Goal: Check status: Check status

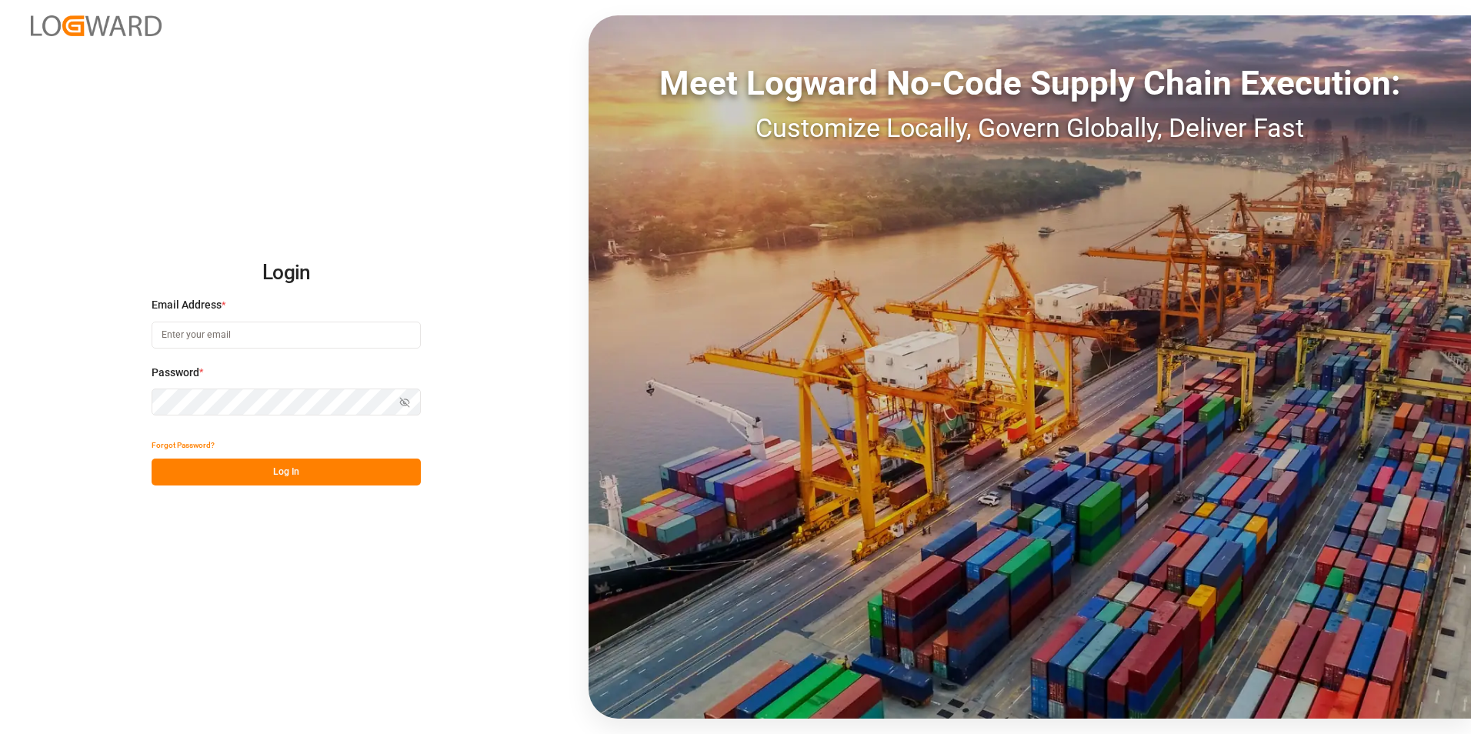
type input "[PERSON_NAME][EMAIL_ADDRESS][PERSON_NAME][DOMAIN_NAME]"
click at [325, 472] on button "Log In" at bounding box center [286, 472] width 269 height 27
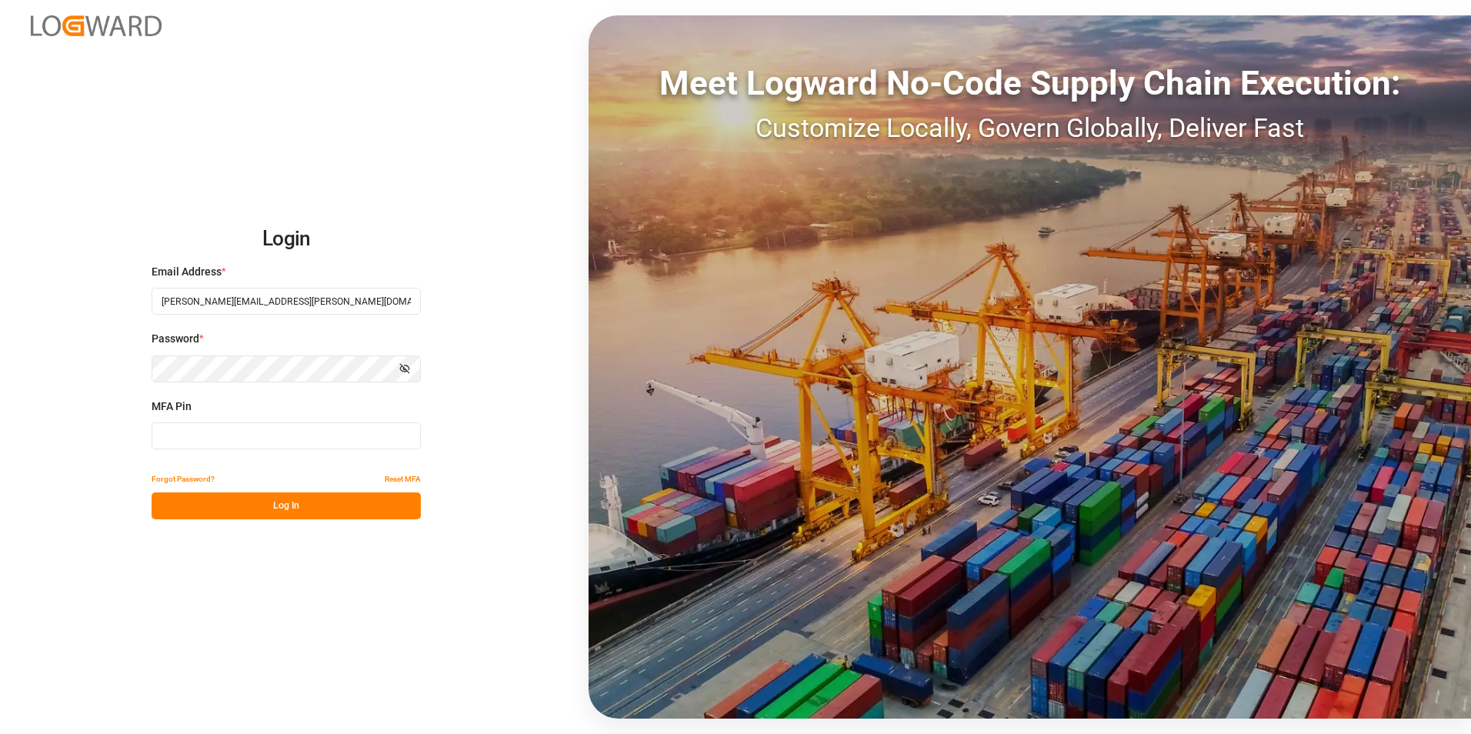
click at [228, 426] on input at bounding box center [286, 435] width 269 height 27
type input "216760"
click at [266, 500] on button "Log In" at bounding box center [286, 505] width 269 height 27
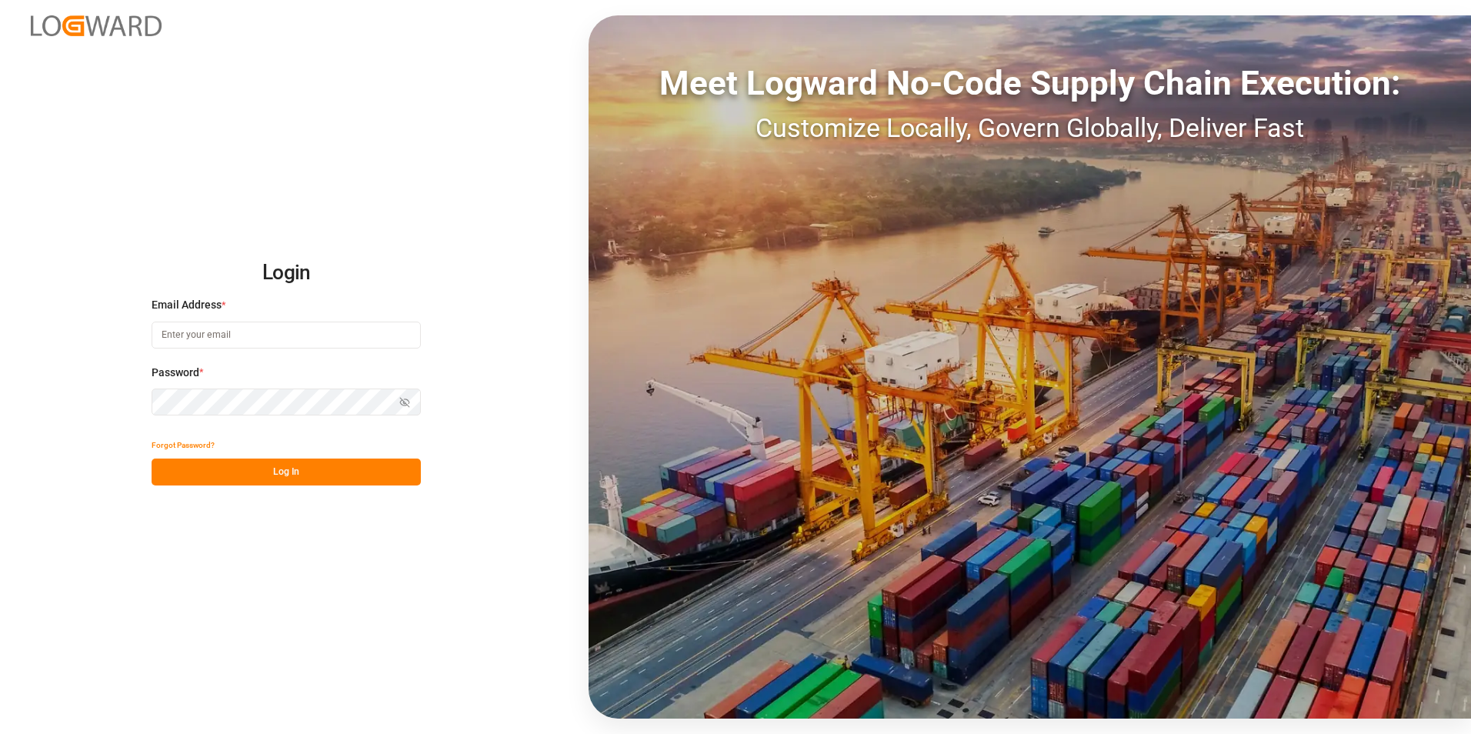
type input "[PERSON_NAME][EMAIL_ADDRESS][PERSON_NAME][DOMAIN_NAME]"
click at [253, 482] on button "Log In" at bounding box center [286, 472] width 269 height 27
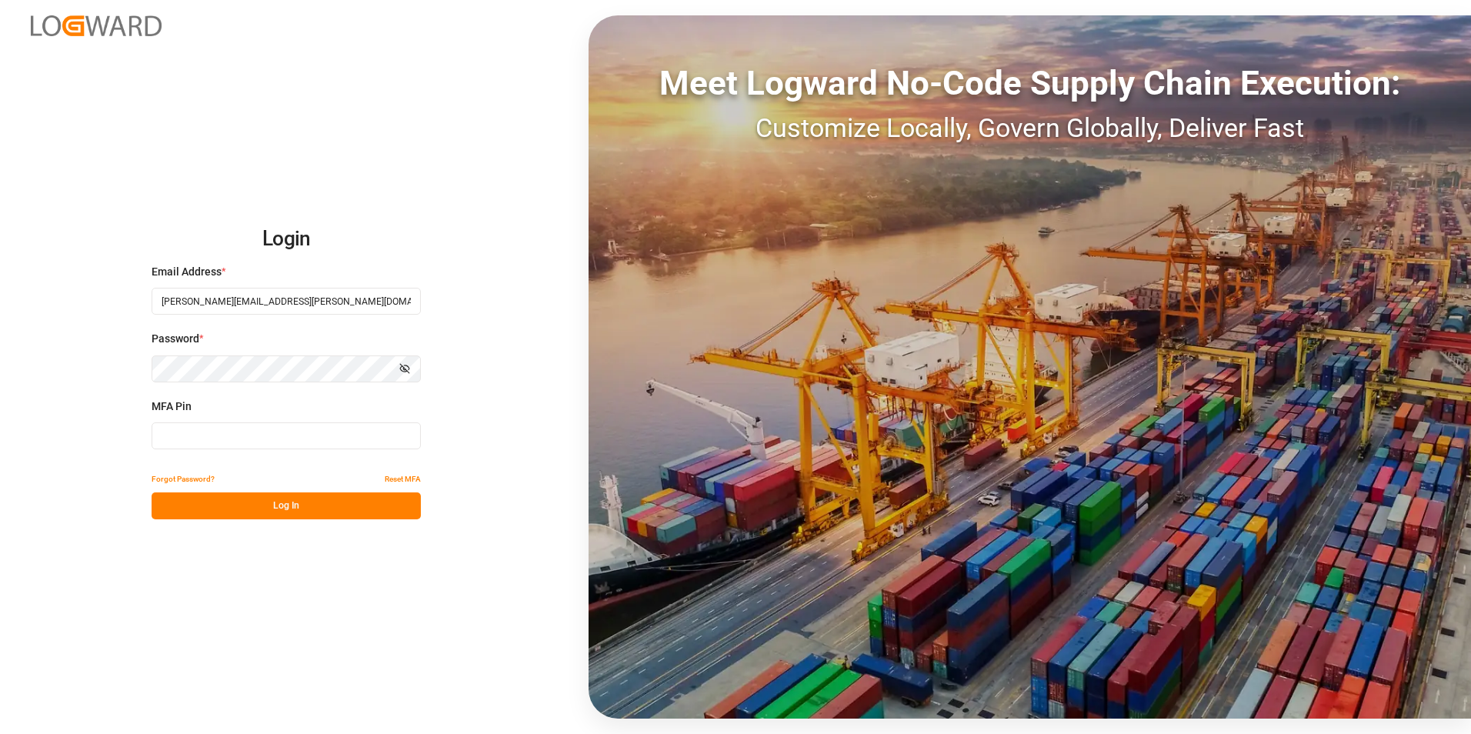
click at [242, 432] on input at bounding box center [286, 435] width 269 height 27
type input "050481"
click at [284, 502] on button "Log In" at bounding box center [286, 505] width 269 height 27
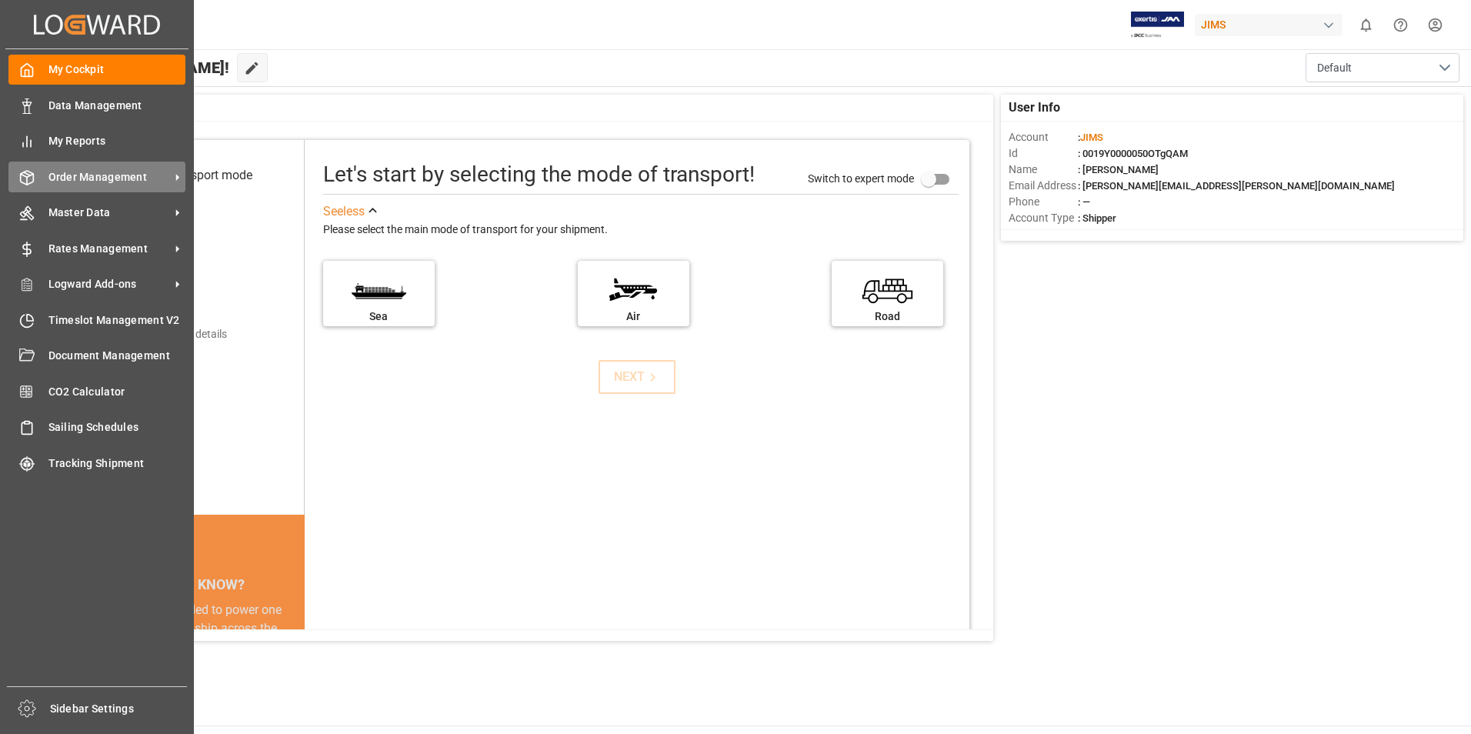
click at [132, 175] on span "Order Management" at bounding box center [109, 177] width 122 height 16
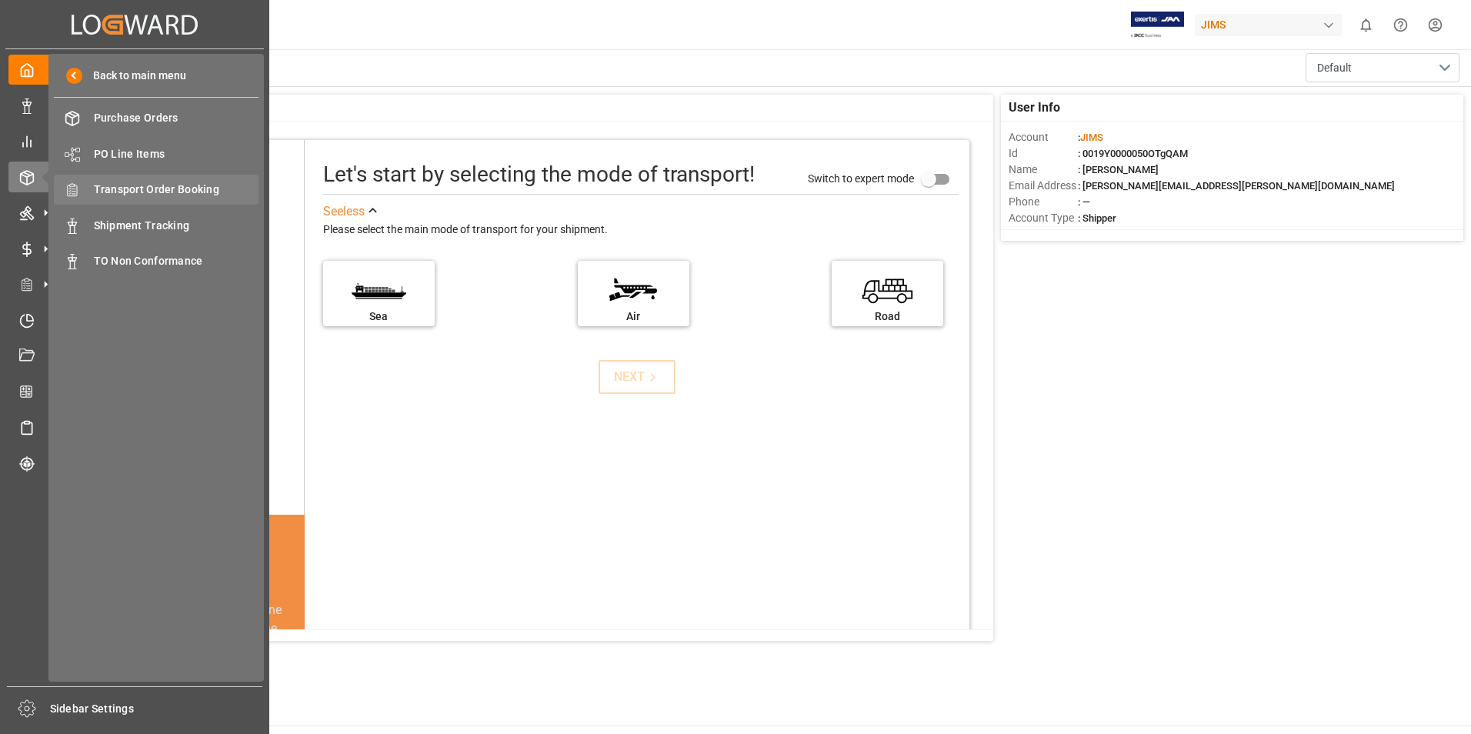
click at [183, 184] on span "Transport Order Booking" at bounding box center [176, 190] width 165 height 16
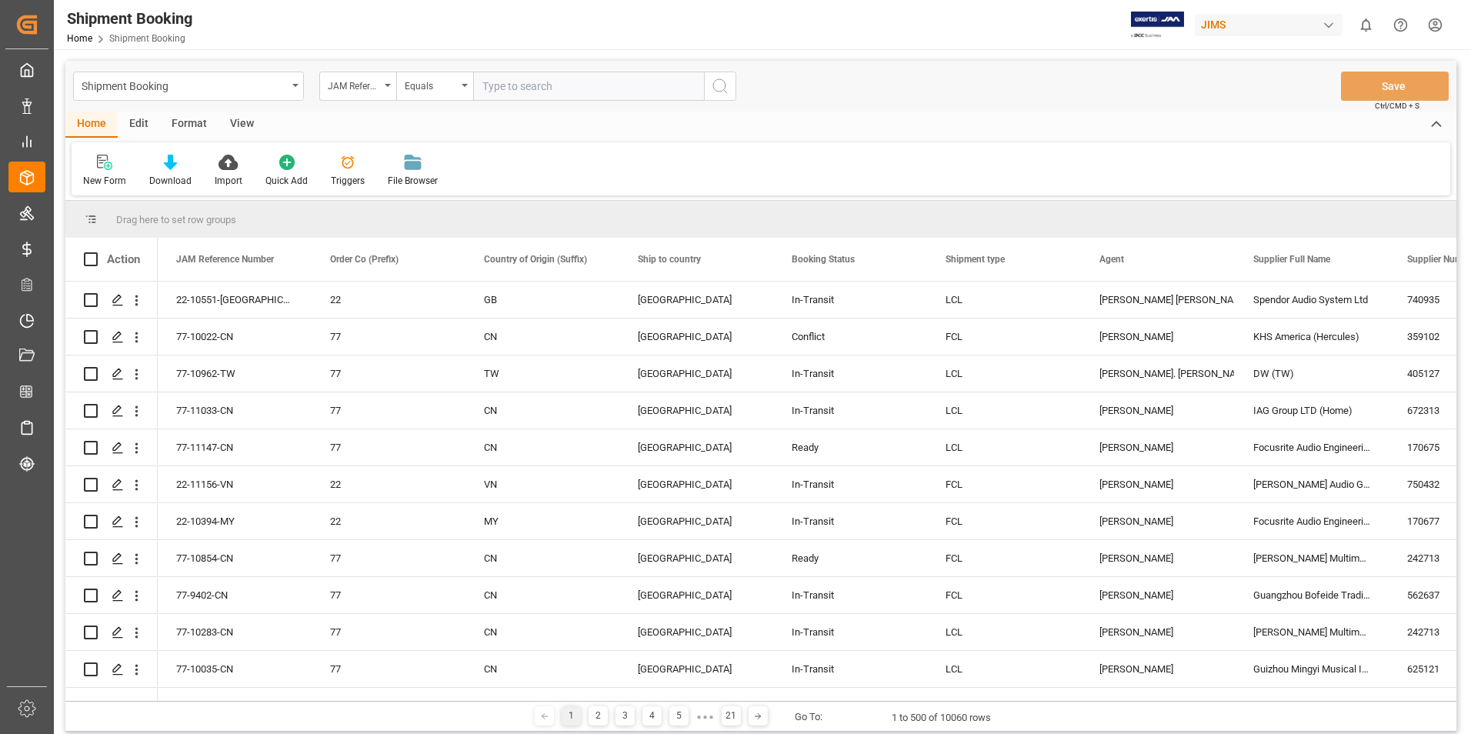
click at [535, 85] on input "text" at bounding box center [588, 86] width 231 height 29
paste input "22-10885-DE"
type input "22-10885-DE"
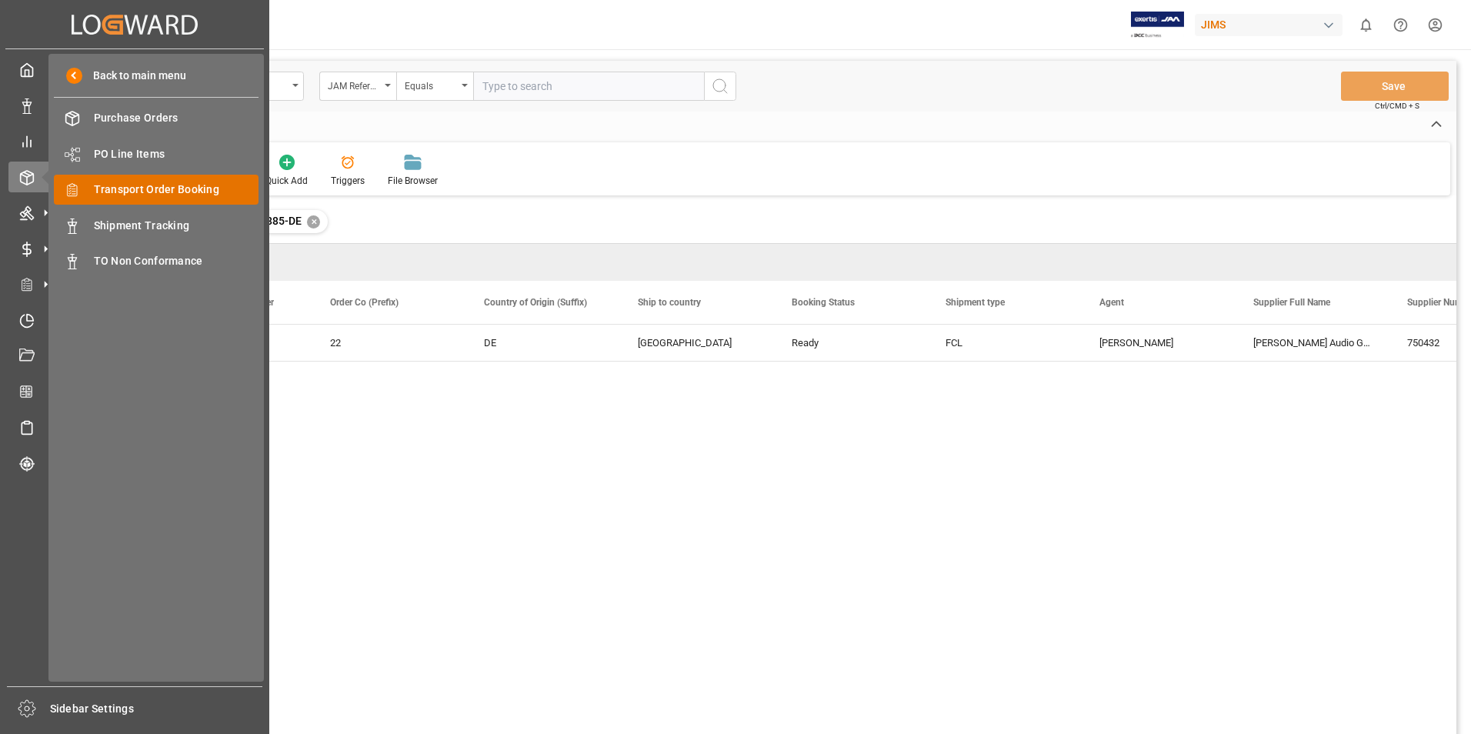
click at [150, 188] on span "Transport Order Booking" at bounding box center [176, 190] width 165 height 16
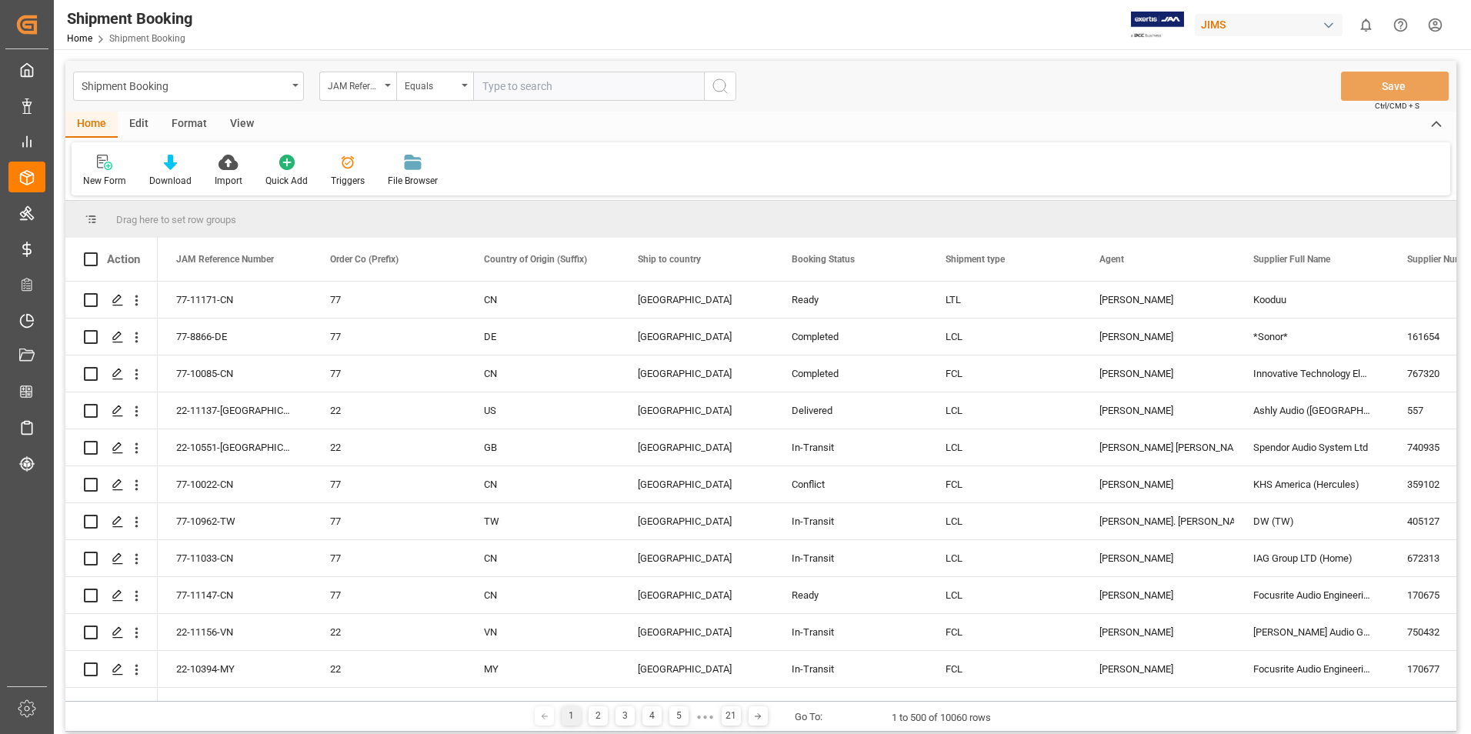
click at [552, 88] on input "text" at bounding box center [588, 86] width 231 height 29
paste input "22-10839-KR"
type input "22-10839-KR"
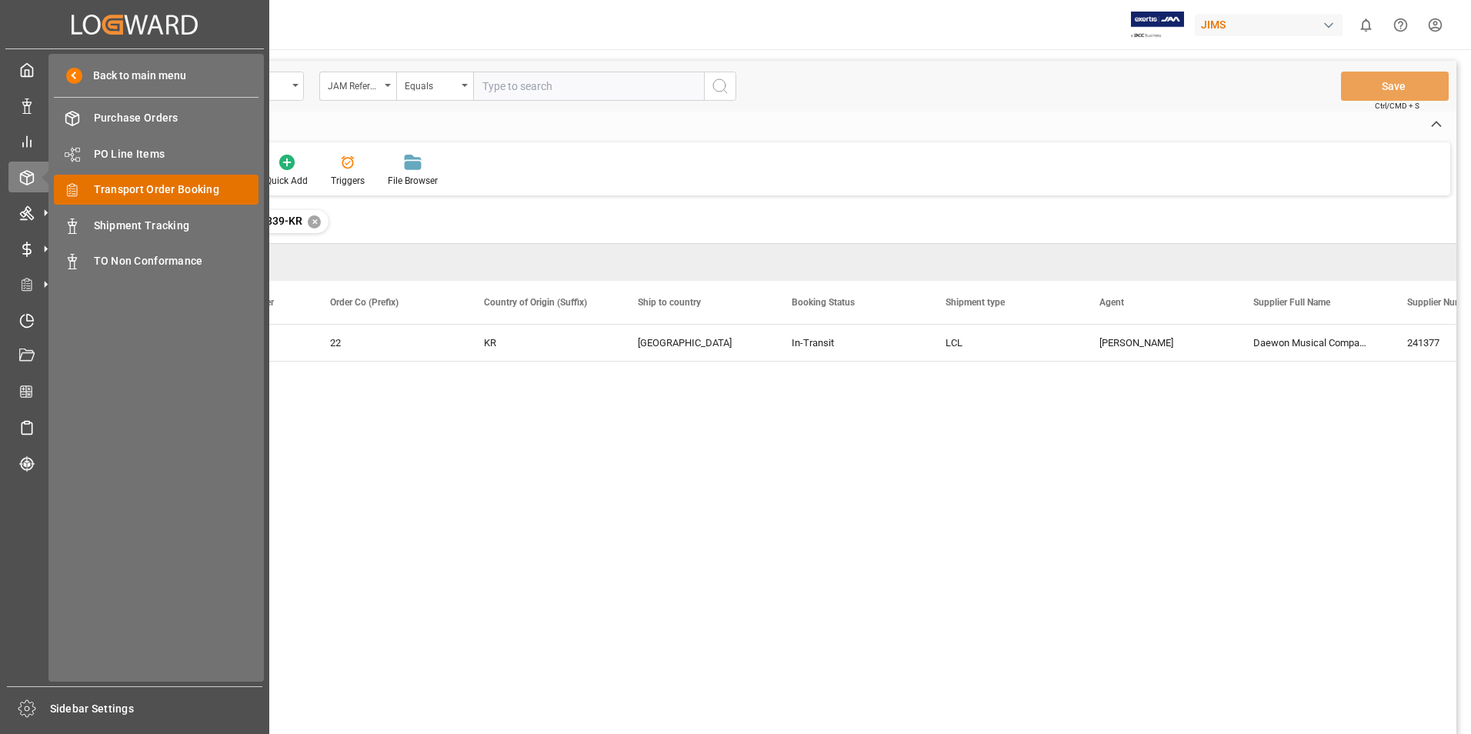
click at [182, 192] on span "Transport Order Booking" at bounding box center [176, 190] width 165 height 16
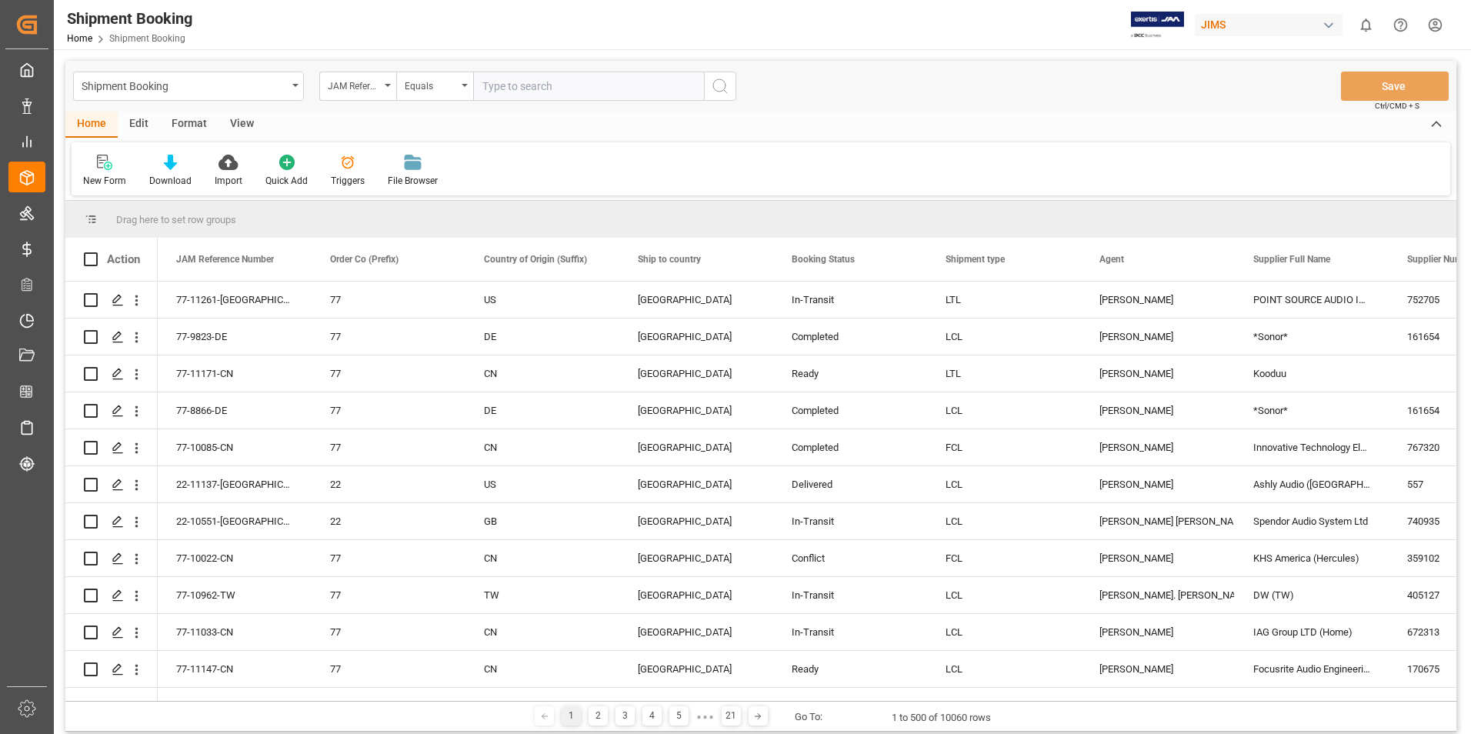
click at [562, 88] on input "text" at bounding box center [588, 86] width 231 height 29
paste input "22-10466-CN"
type input "22-10466-CN"
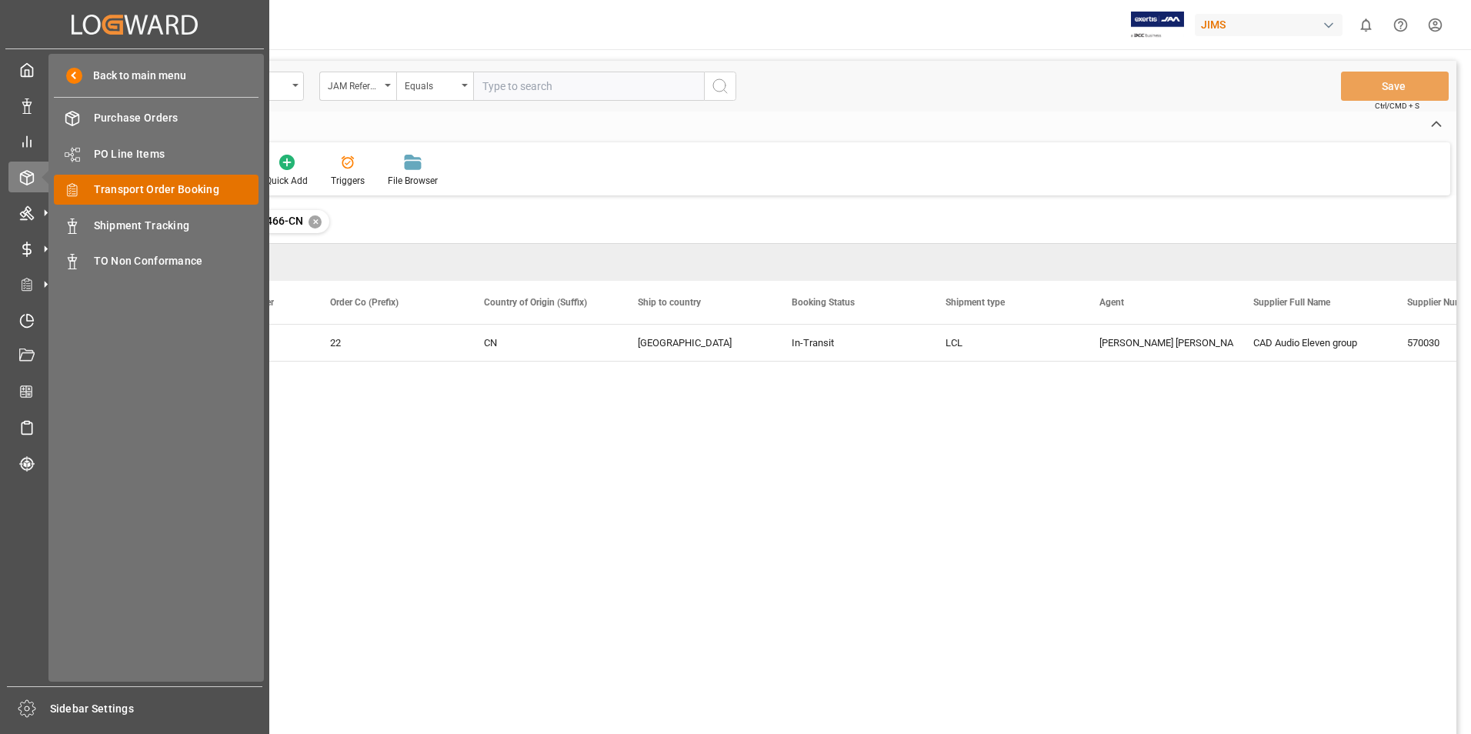
click at [177, 190] on span "Transport Order Booking" at bounding box center [176, 190] width 165 height 16
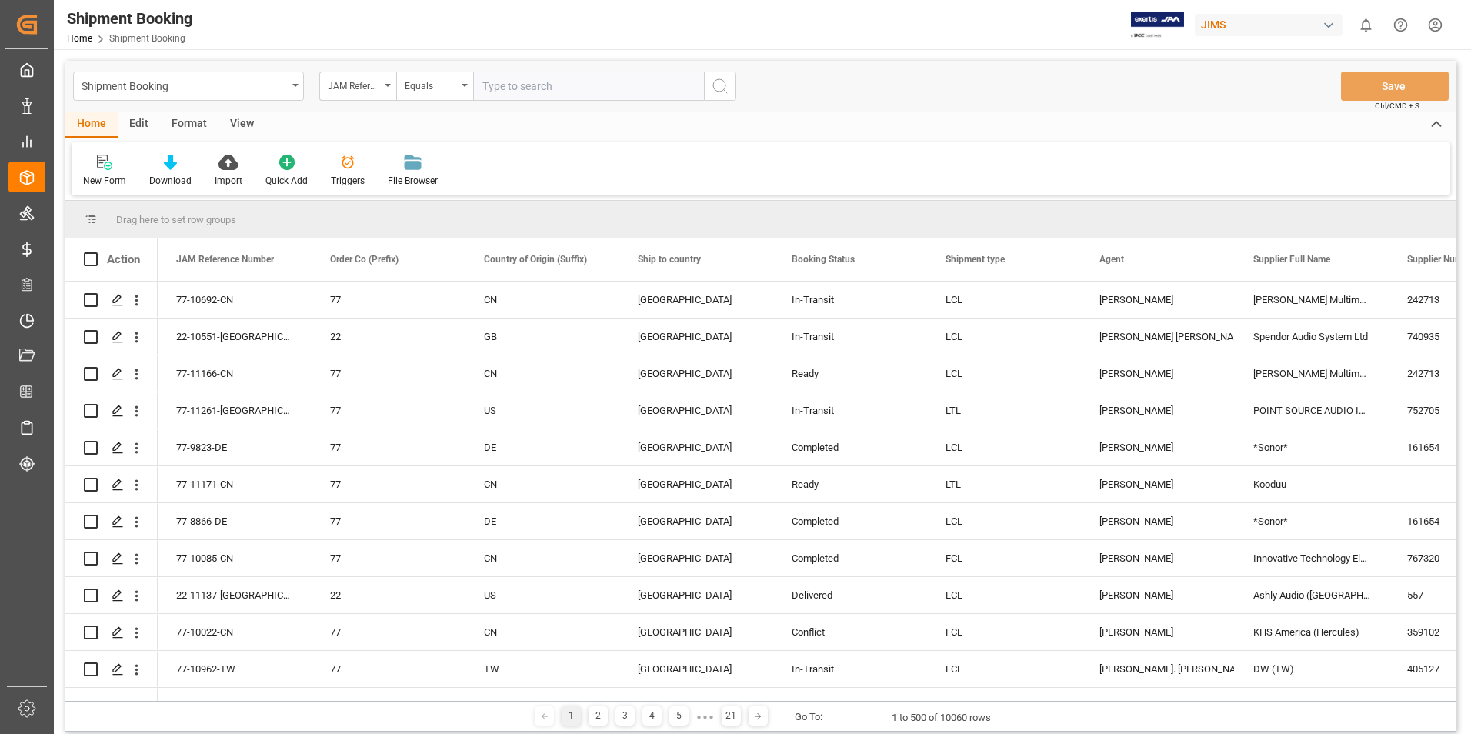
click at [559, 77] on input "text" at bounding box center [588, 86] width 231 height 29
paste input "22-10567-KR"
type input "22-10567-KR"
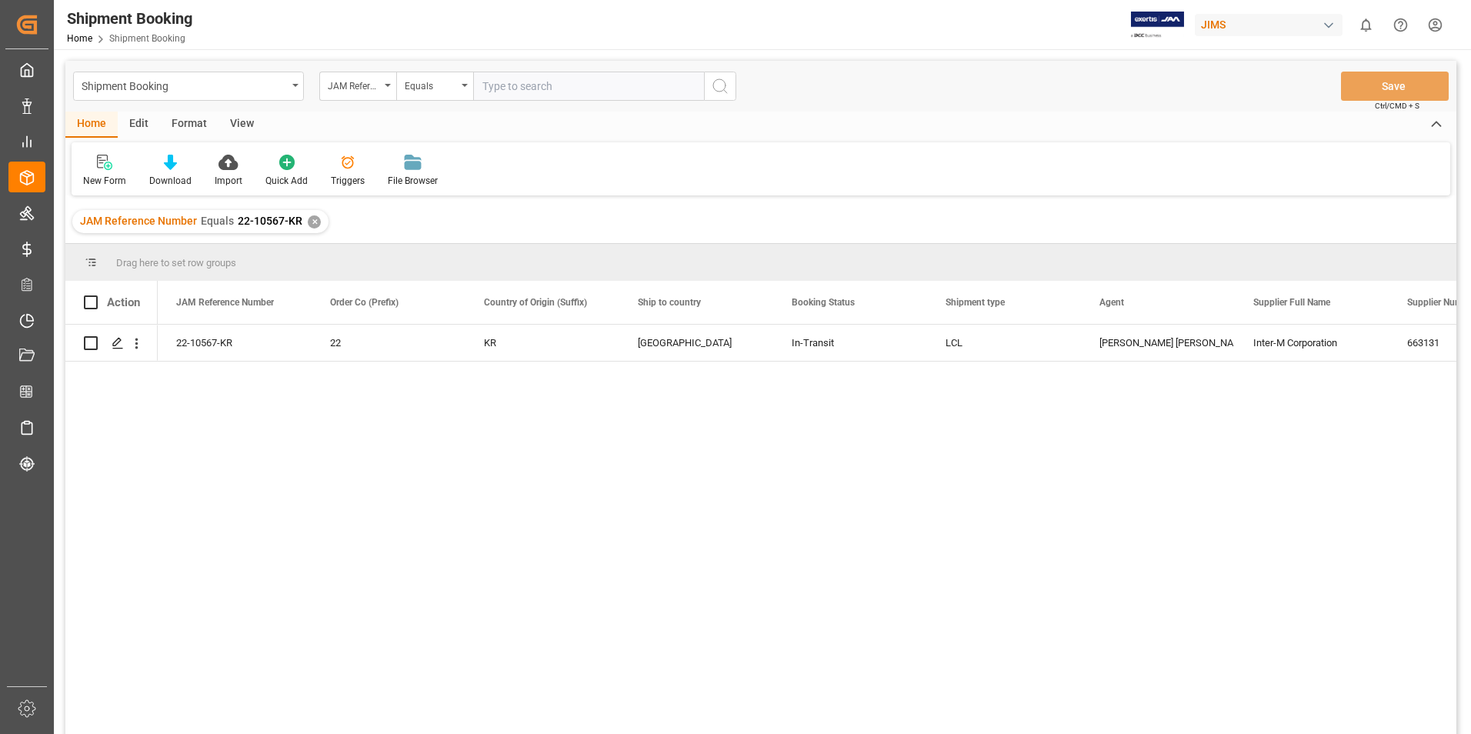
click at [565, 83] on input "text" at bounding box center [588, 86] width 231 height 29
paste input "22-10323-GB"
type input "22-10323-GB"
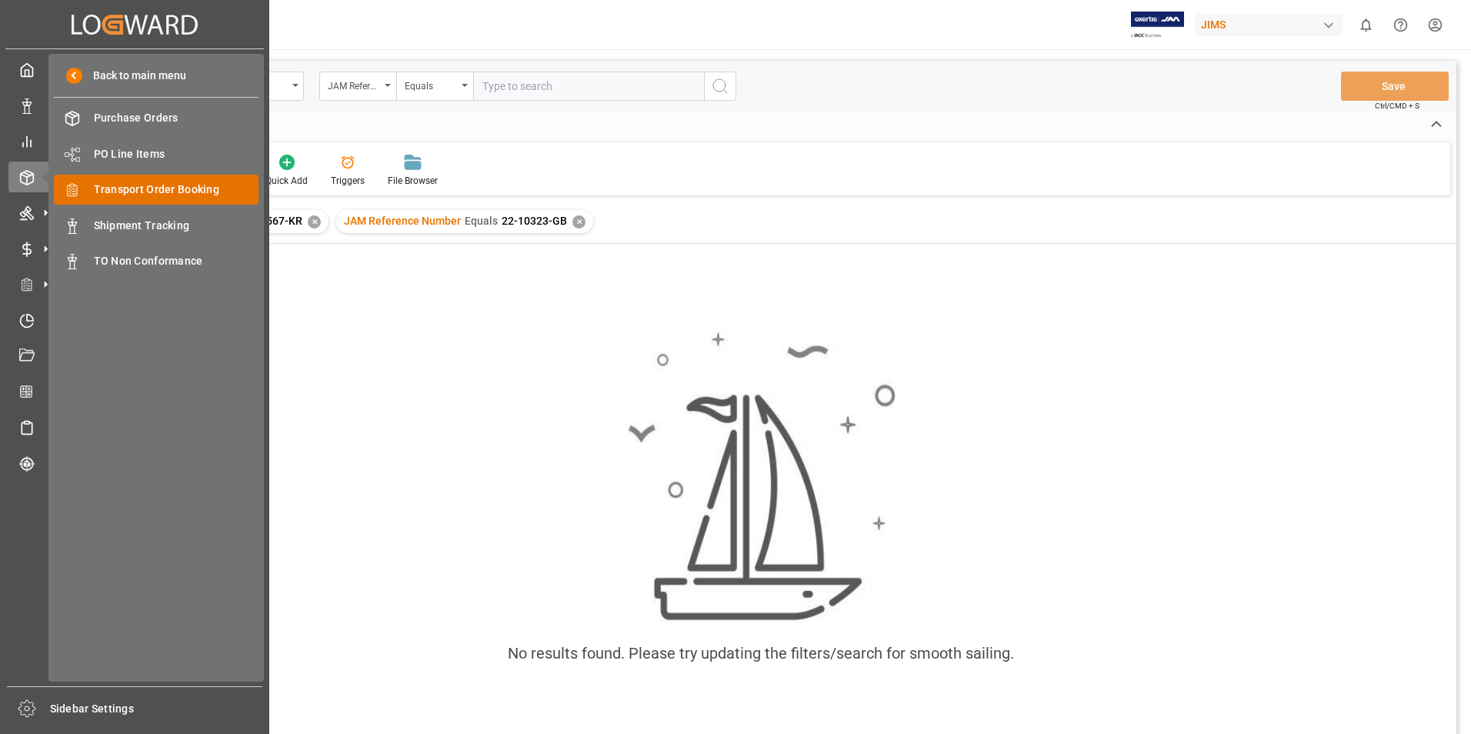
click at [139, 187] on span "Transport Order Booking" at bounding box center [176, 190] width 165 height 16
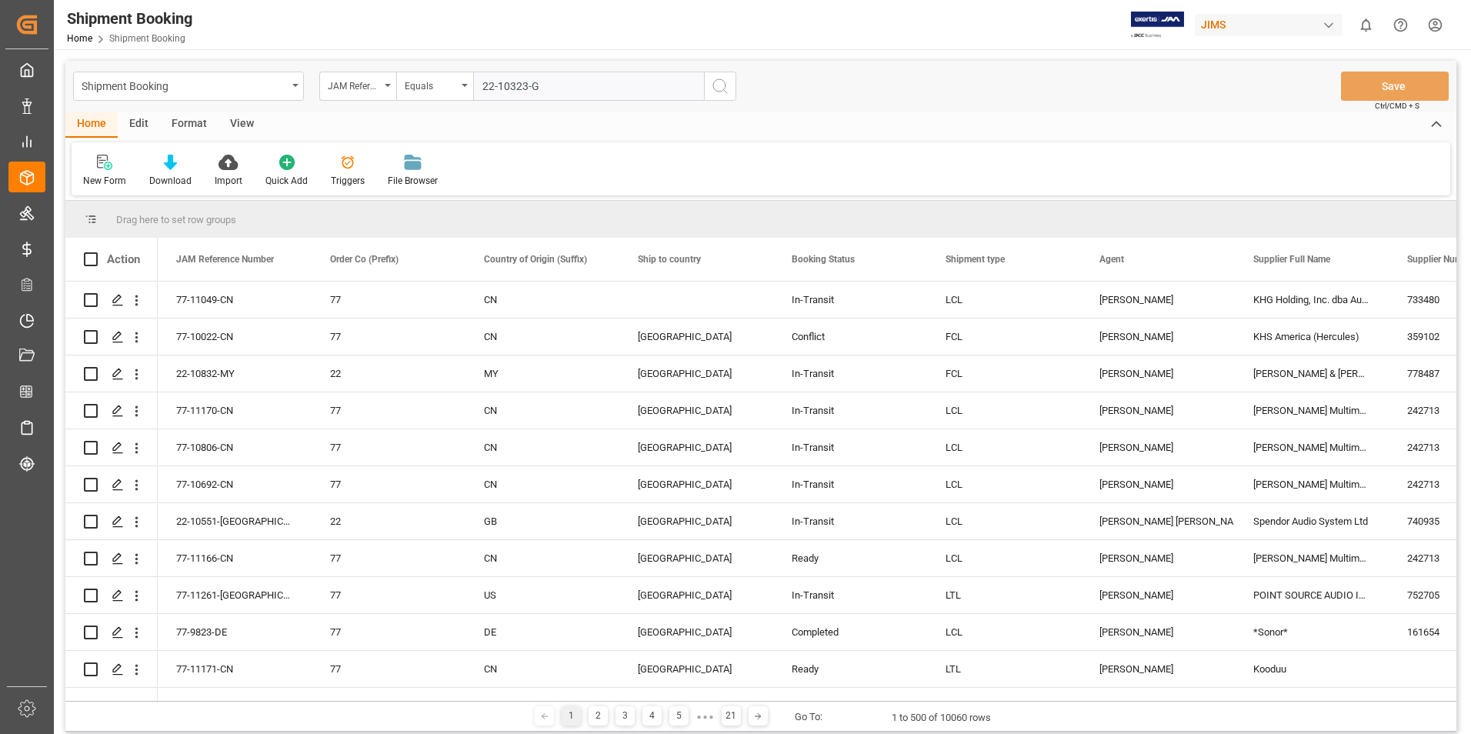
type input "22-10323-GB"
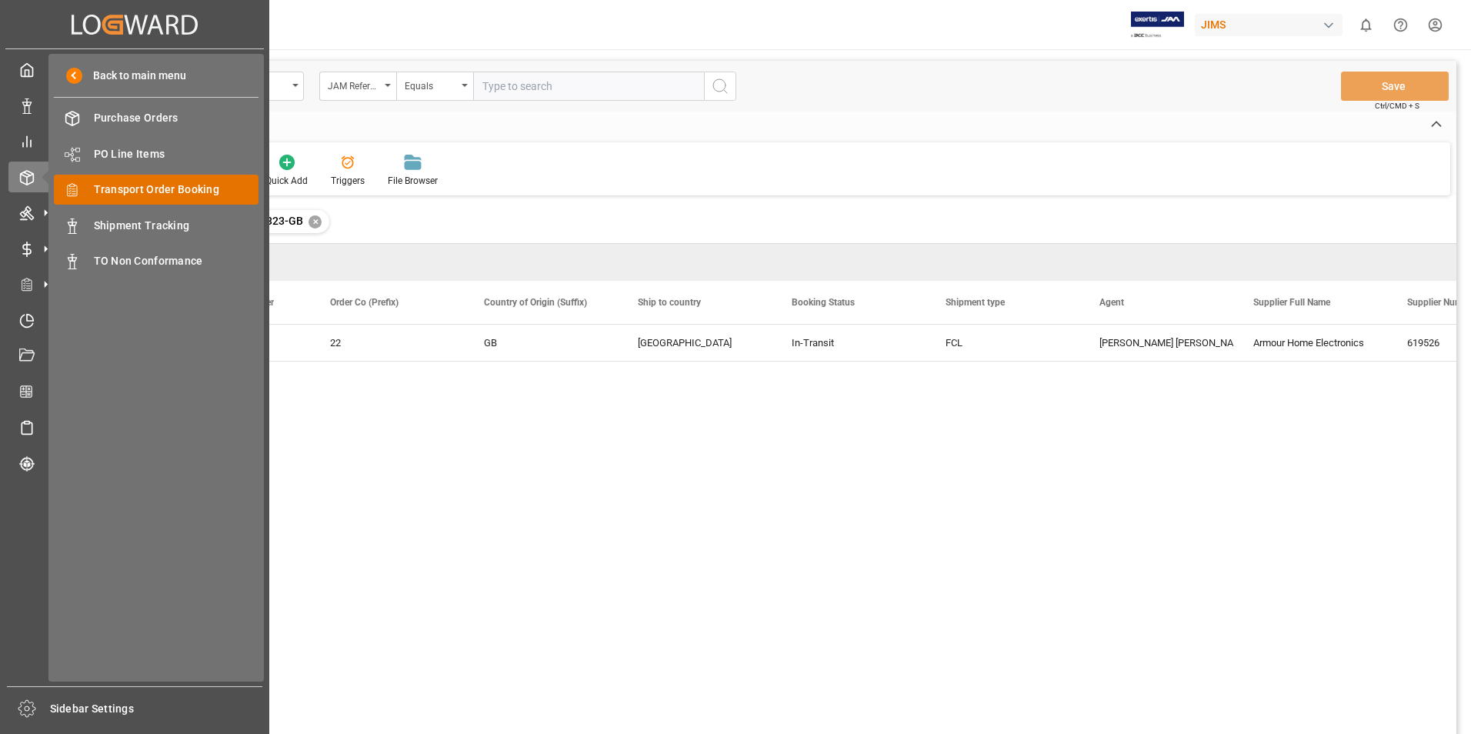
click at [145, 188] on span "Transport Order Booking" at bounding box center [176, 190] width 165 height 16
